Goal: Navigation & Orientation: Find specific page/section

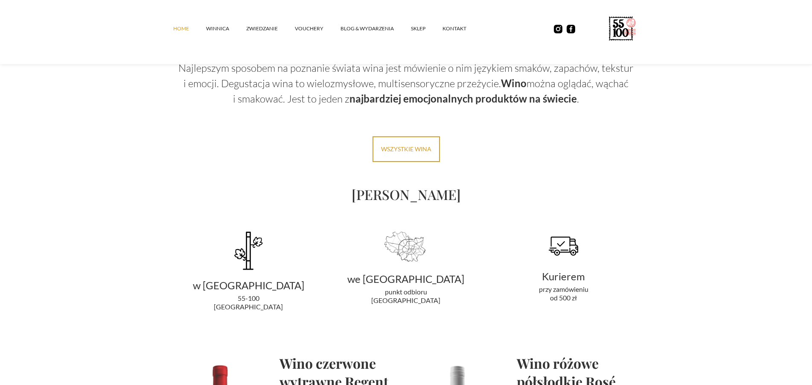
scroll to position [1350, 0]
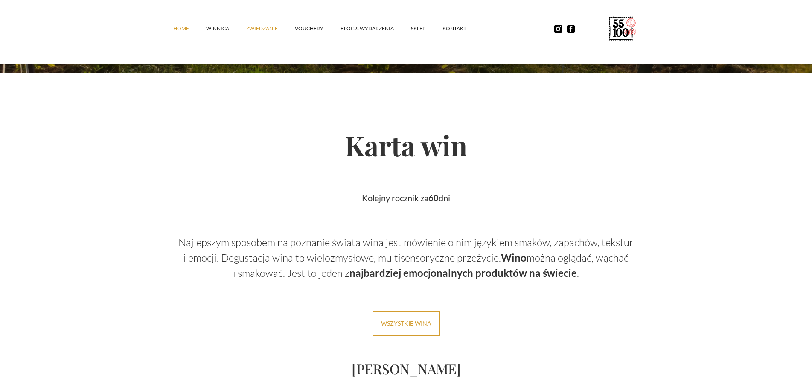
click at [263, 29] on link "ZWIEDZANIE" at bounding box center [270, 29] width 49 height 26
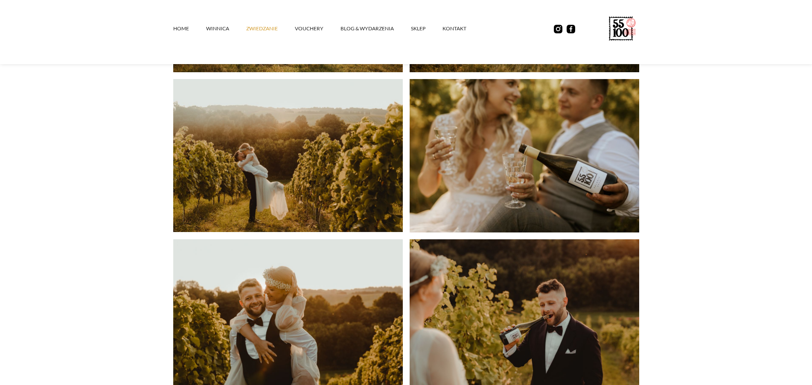
scroll to position [1785, 0]
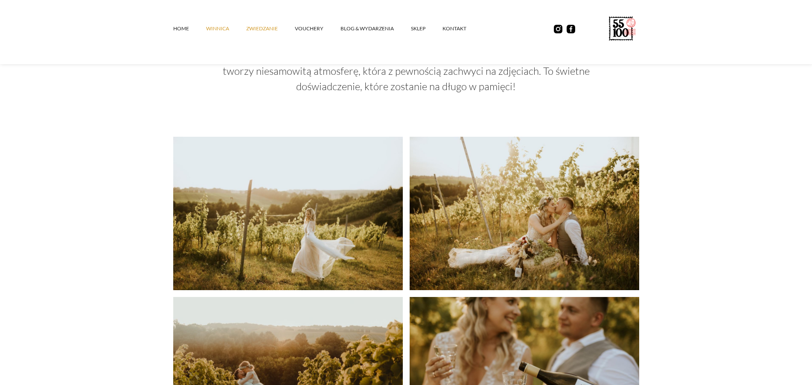
click at [211, 28] on link "winnica" at bounding box center [226, 29] width 40 height 26
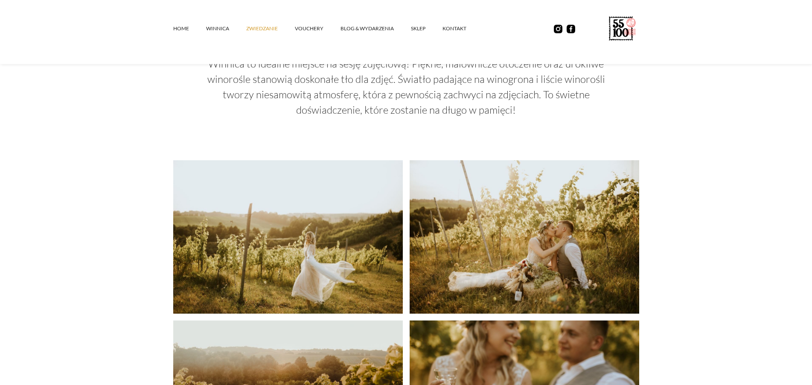
scroll to position [1655, 0]
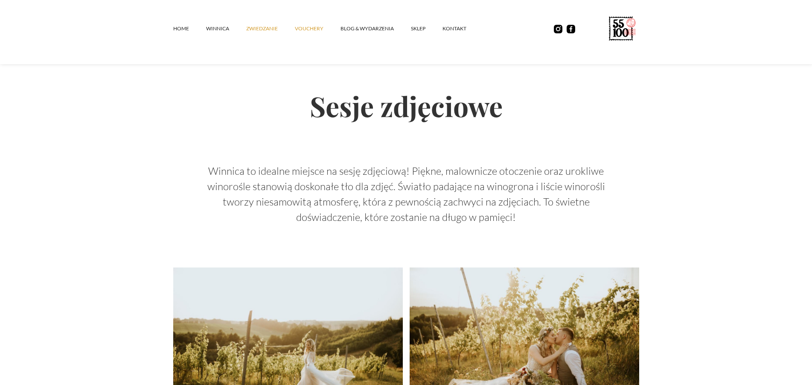
click at [307, 30] on link "vouchery" at bounding box center [318, 29] width 46 height 26
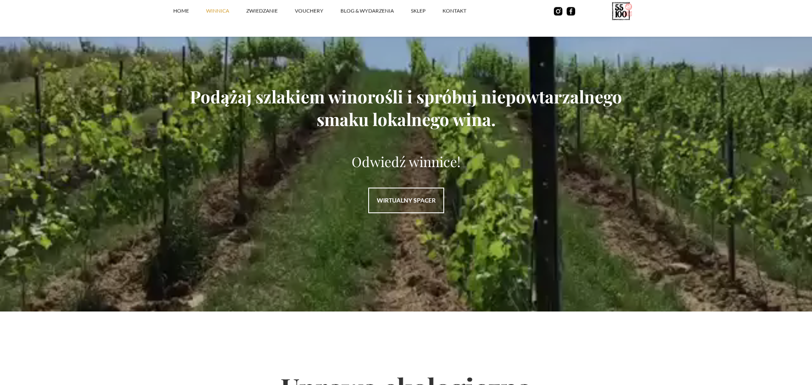
scroll to position [1176, 0]
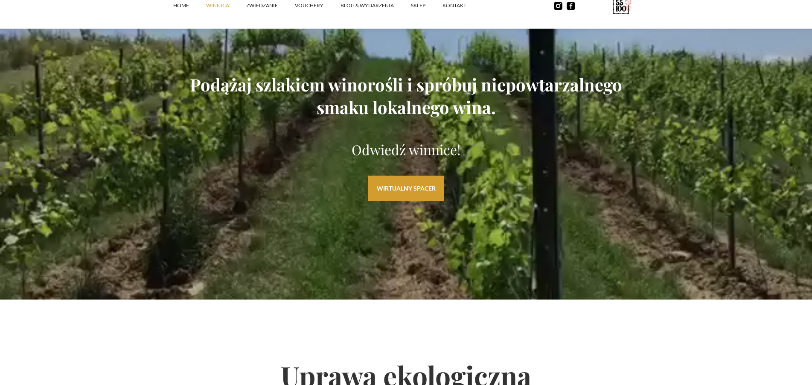
click at [398, 190] on link "WIRTUALNY SPACER" at bounding box center [406, 188] width 76 height 26
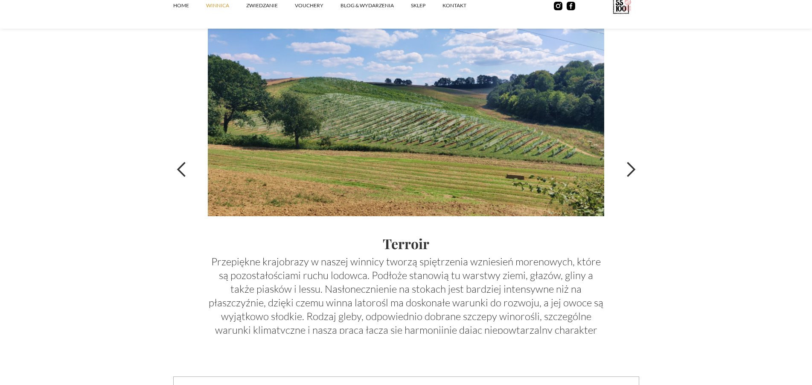
scroll to position [3005, 0]
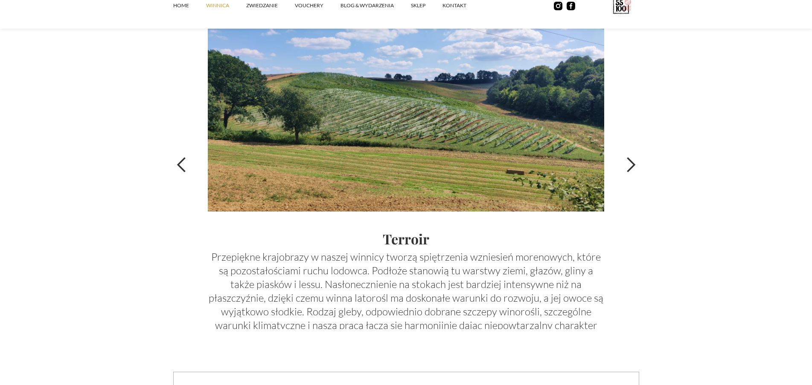
click at [626, 169] on div "next slide" at bounding box center [630, 164] width 17 height 17
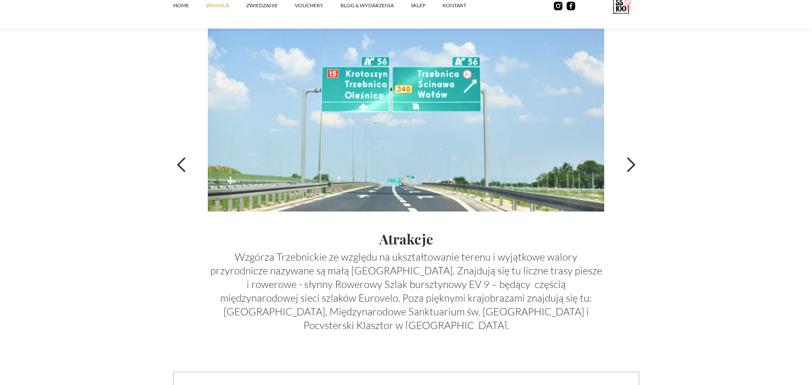
click at [627, 169] on div "next slide" at bounding box center [630, 164] width 17 height 17
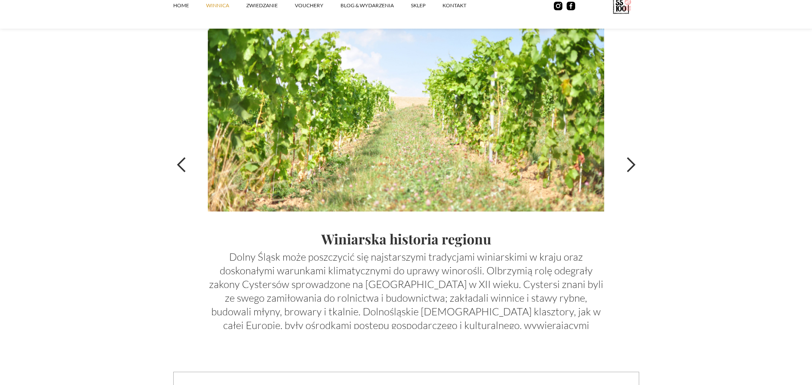
click at [627, 169] on div "next slide" at bounding box center [630, 164] width 17 height 17
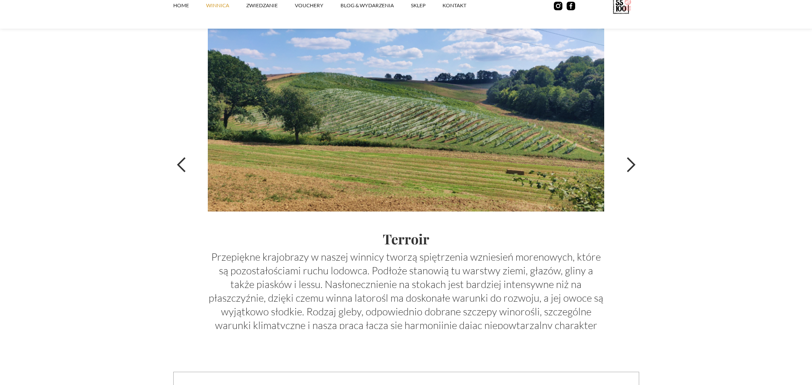
click at [627, 169] on div "next slide" at bounding box center [630, 164] width 17 height 17
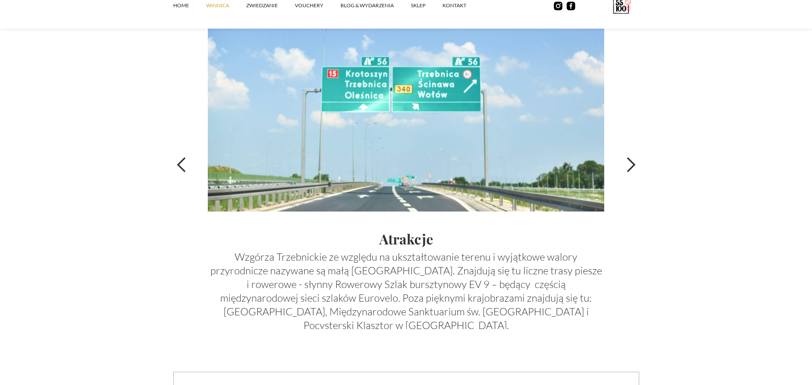
click at [627, 169] on div "next slide" at bounding box center [630, 164] width 17 height 17
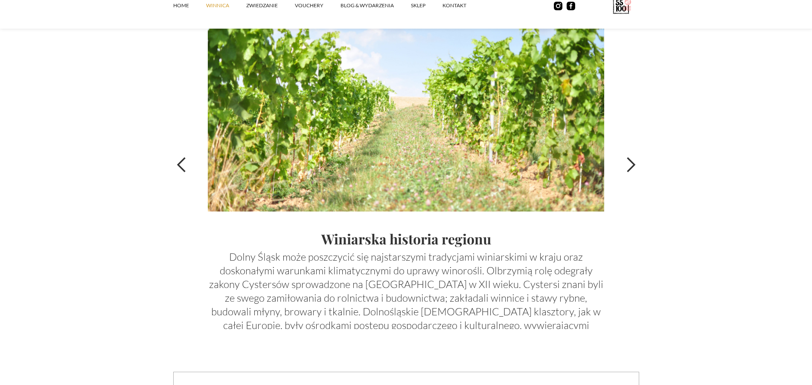
click at [627, 169] on div "next slide" at bounding box center [630, 164] width 17 height 17
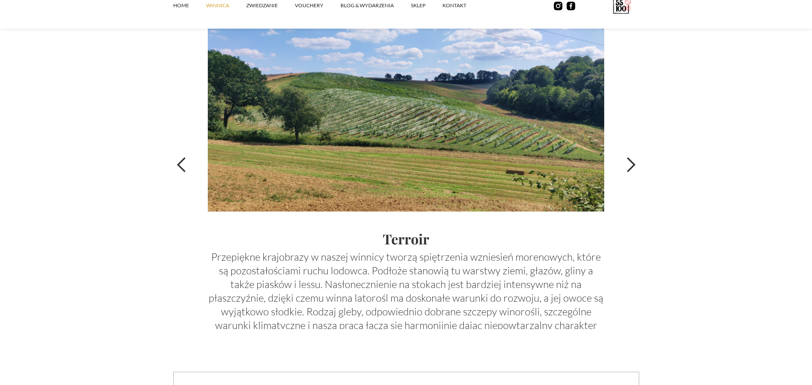
click at [627, 169] on div "next slide" at bounding box center [630, 164] width 17 height 17
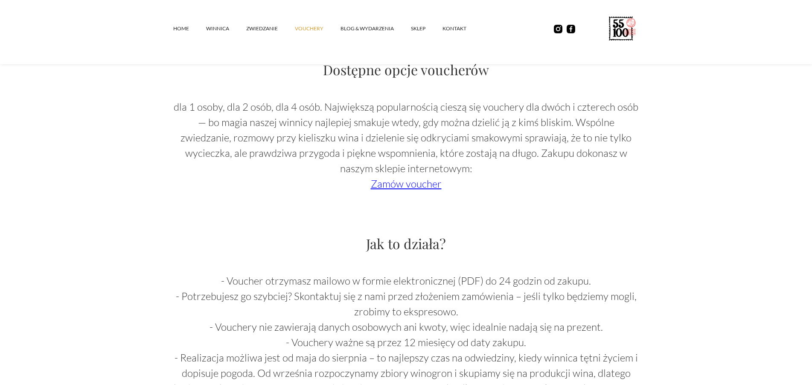
scroll to position [653, 0]
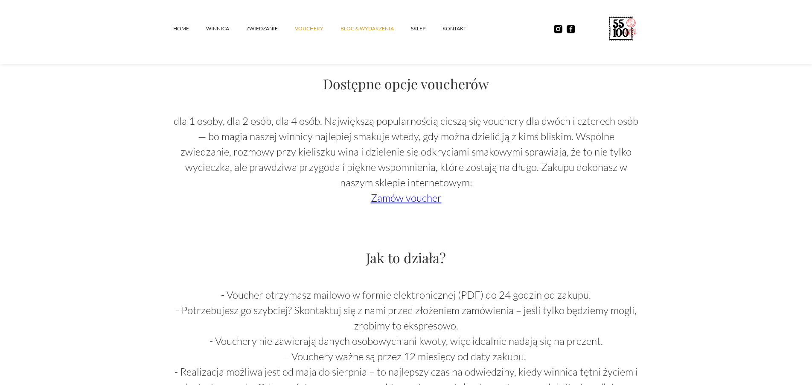
click at [365, 29] on link "Blog & Wydarzenia" at bounding box center [376, 29] width 70 height 26
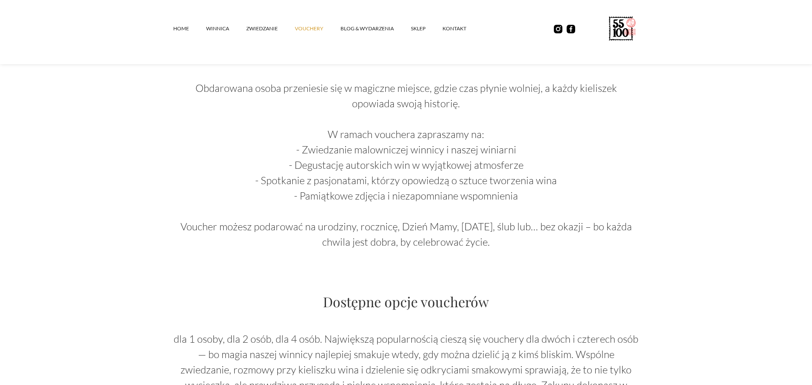
scroll to position [218, 0]
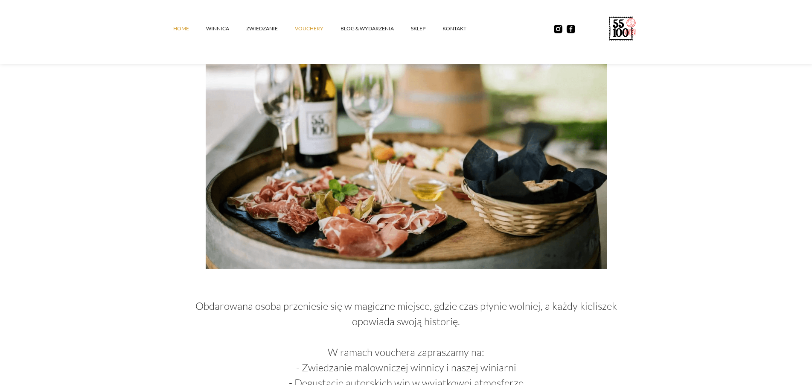
click at [185, 29] on link "Home" at bounding box center [189, 29] width 33 height 26
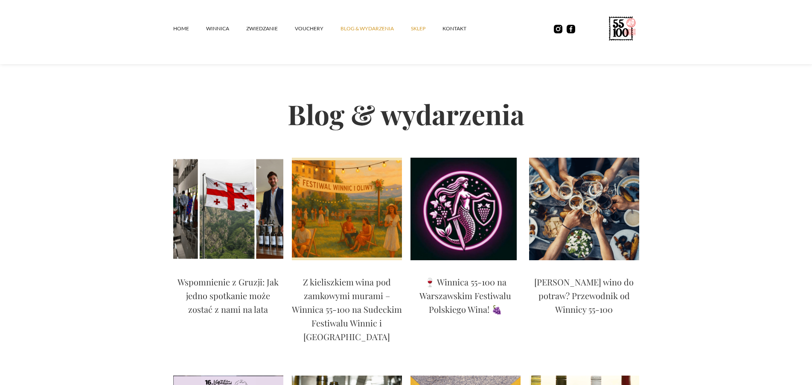
click at [421, 29] on link "SKLEP" at bounding box center [427, 29] width 32 height 26
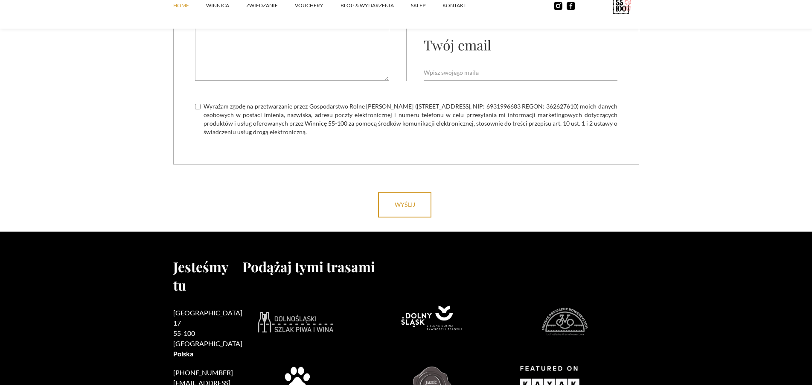
scroll to position [3432, 0]
